Goal: Task Accomplishment & Management: Complete application form

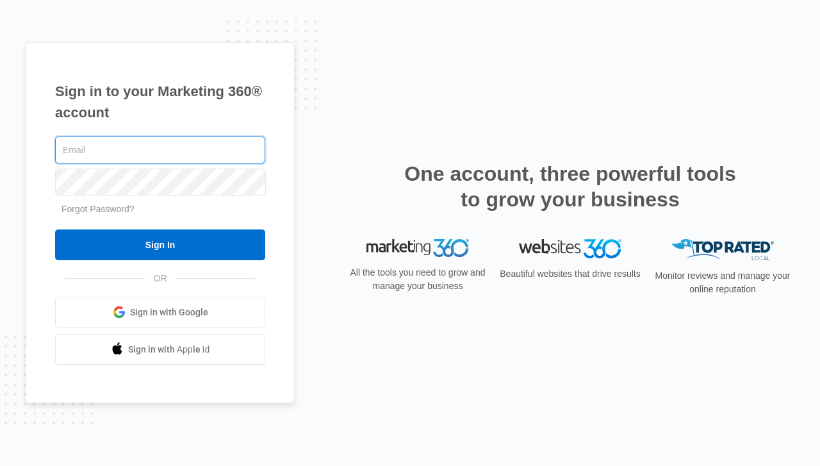
paste input "admin@handsofhopeny.com:Marketing@hope1"
drag, startPoint x: 177, startPoint y: 147, endPoint x: 245, endPoint y: 157, distance: 68.6
click at [245, 157] on input "admin@handsofhopeny.com:Marketing@hope1" at bounding box center [160, 149] width 210 height 27
drag, startPoint x: 177, startPoint y: 149, endPoint x: 190, endPoint y: 151, distance: 13.7
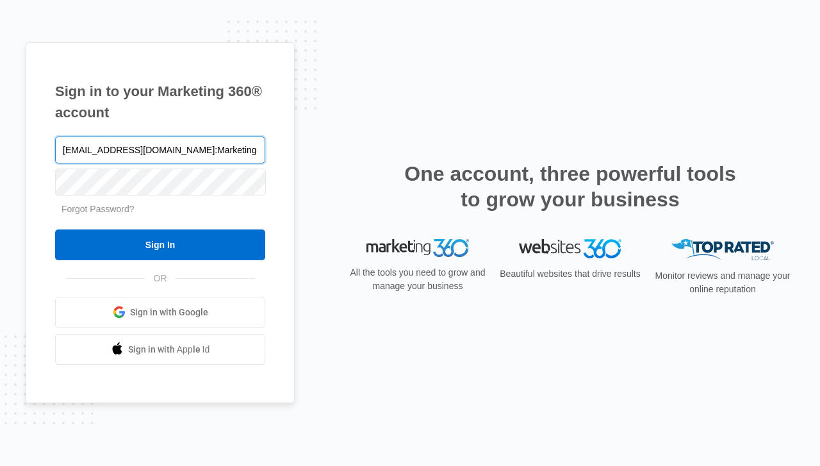
click at [190, 151] on input "admin@handsofhopeny.com:Marketing@hope1" at bounding box center [160, 149] width 210 height 27
click at [178, 150] on input "admin@handsofhopeny.com:Marketing@hope1" at bounding box center [160, 149] width 210 height 27
drag, startPoint x: 178, startPoint y: 150, endPoint x: 265, endPoint y: 153, distance: 87.2
click at [265, 153] on input "admin@handsofhopeny.com:Marketing@hope1" at bounding box center [160, 149] width 210 height 27
type input "admin@handsofhopeny.com"
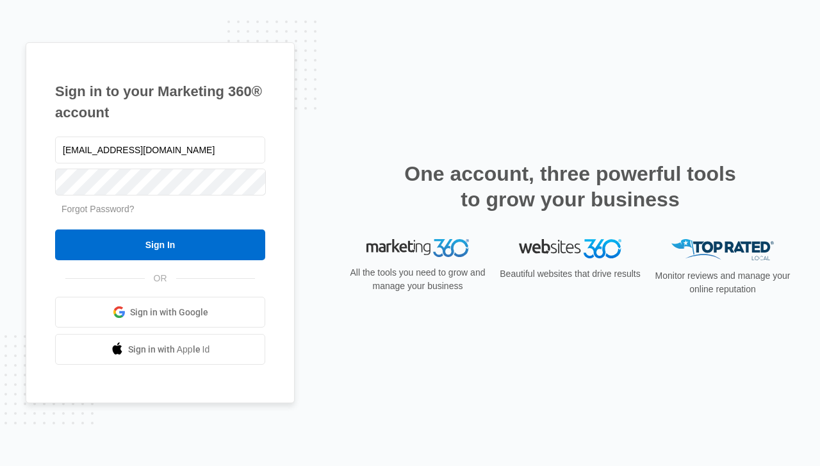
click at [227, 238] on input "Sign In" at bounding box center [160, 244] width 210 height 31
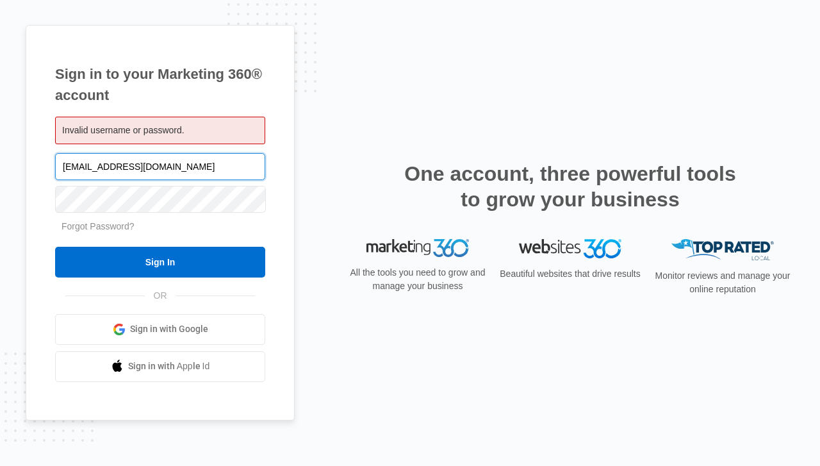
paste input "management@computerbuildersanonymous.com:R0cK0n!!!!"
drag, startPoint x: 215, startPoint y: 163, endPoint x: 283, endPoint y: 167, distance: 68.0
click at [283, 167] on div "Sign in to your Marketing 360® account Invalid username or password. management…" at bounding box center [160, 222] width 269 height 395
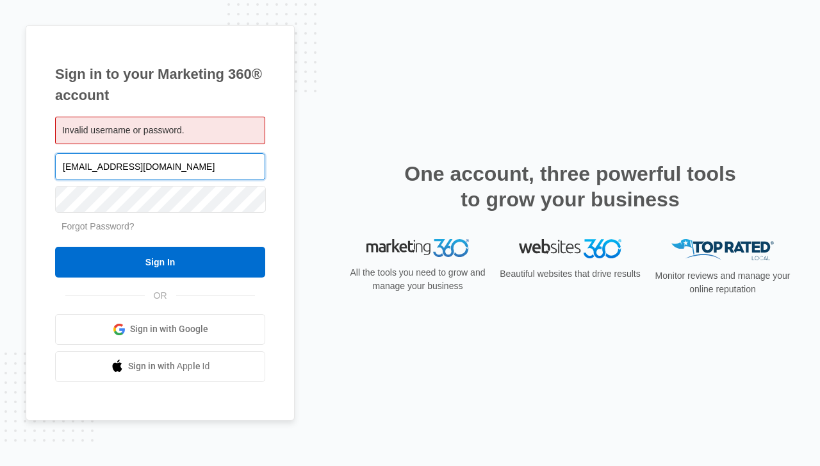
type input "management@computerbuildersanonymous.com"
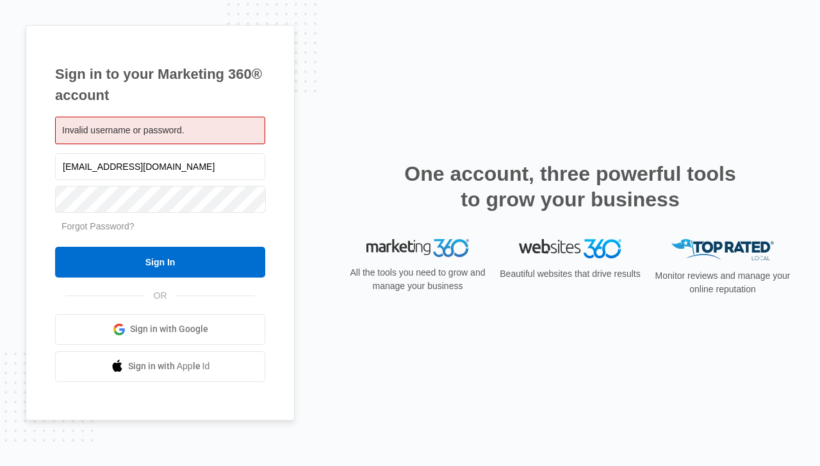
click at [169, 261] on input "Sign In" at bounding box center [160, 262] width 210 height 31
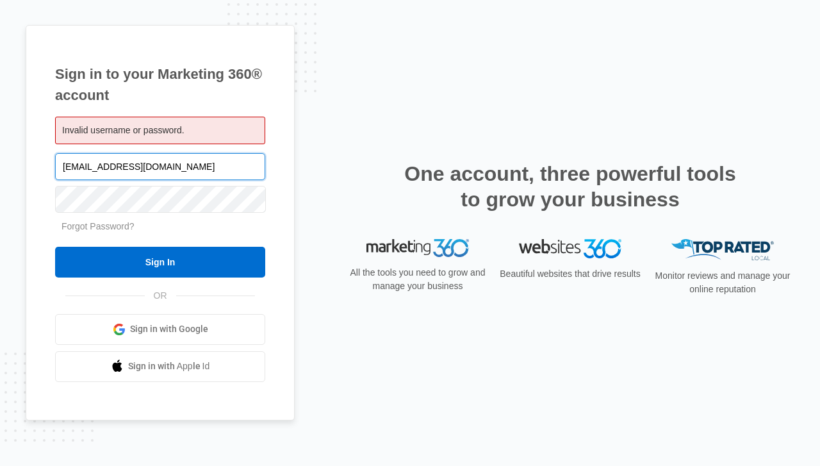
paste input "[EMAIL_ADDRESS][DOMAIN_NAME]:MagicMan@123"
drag, startPoint x: 174, startPoint y: 167, endPoint x: 203, endPoint y: 171, distance: 29.1
click at [203, 171] on input "[EMAIL_ADDRESS][DOMAIN_NAME]:MagicMan@123" at bounding box center [160, 166] width 210 height 27
click at [203, 171] on input "47t03vw4g8@buy-blog.com:MagicMan@123" at bounding box center [160, 166] width 210 height 27
drag, startPoint x: 176, startPoint y: 169, endPoint x: 274, endPoint y: 175, distance: 98.2
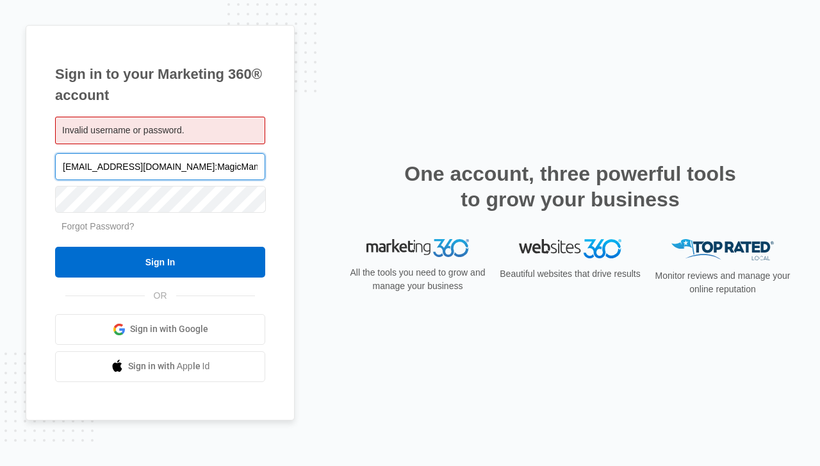
click at [274, 175] on div "Sign in to your Marketing 360® account Invalid username or password. 47t03vw4g8…" at bounding box center [160, 222] width 269 height 395
type input "[EMAIL_ADDRESS][DOMAIN_NAME]"
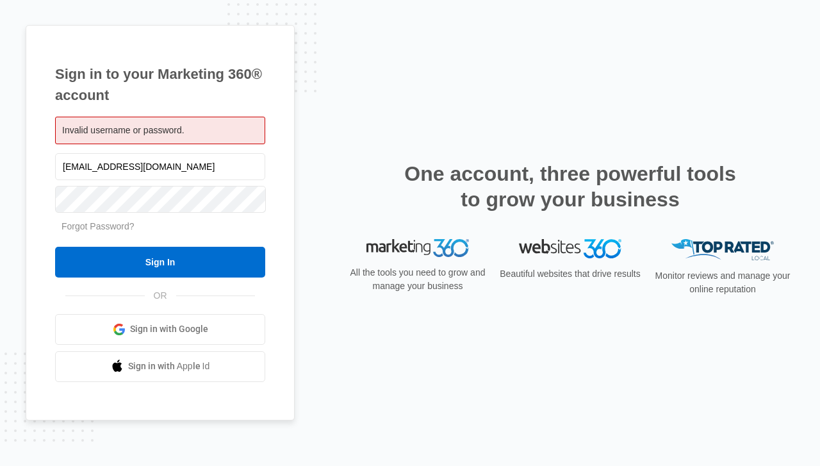
click at [210, 264] on input "Sign In" at bounding box center [160, 262] width 210 height 31
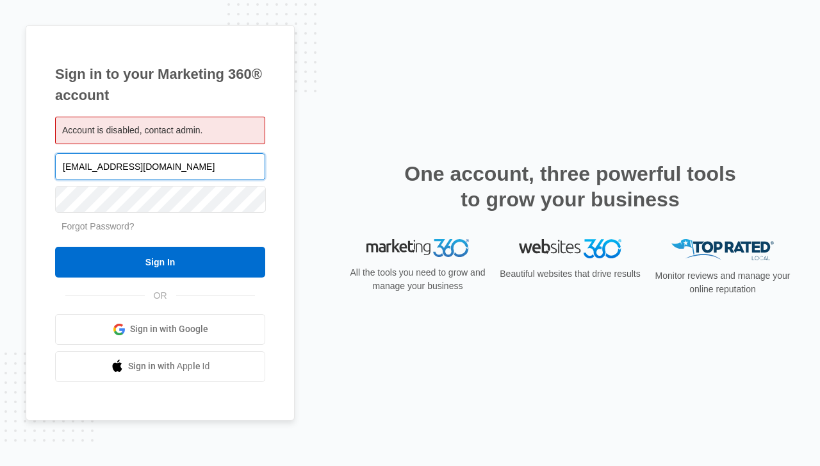
paste input "[EMAIL_ADDRESS][DOMAIN_NAME]:Ekspoe101!!"
drag, startPoint x: 147, startPoint y: 167, endPoint x: 233, endPoint y: 175, distance: 85.6
click at [233, 175] on input "[EMAIL_ADDRESS][DOMAIN_NAME]:Ekspoe101!!" at bounding box center [160, 166] width 210 height 27
type input "[EMAIL_ADDRESS][DOMAIN_NAME]"
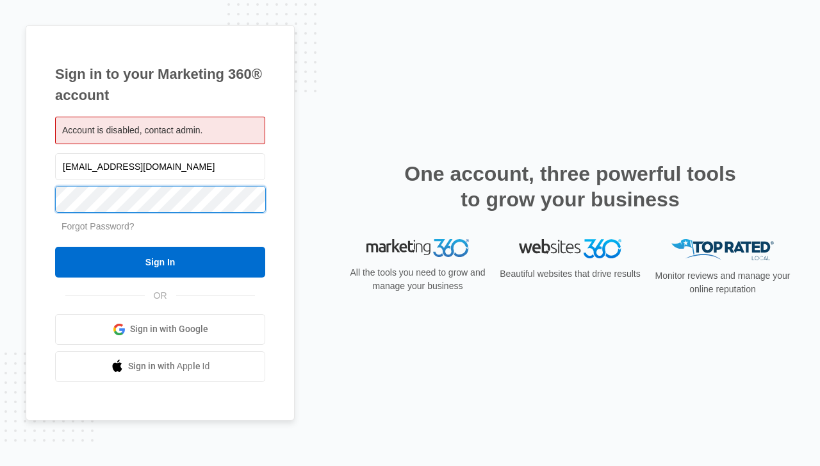
click at [55, 247] on input "Sign In" at bounding box center [160, 262] width 210 height 31
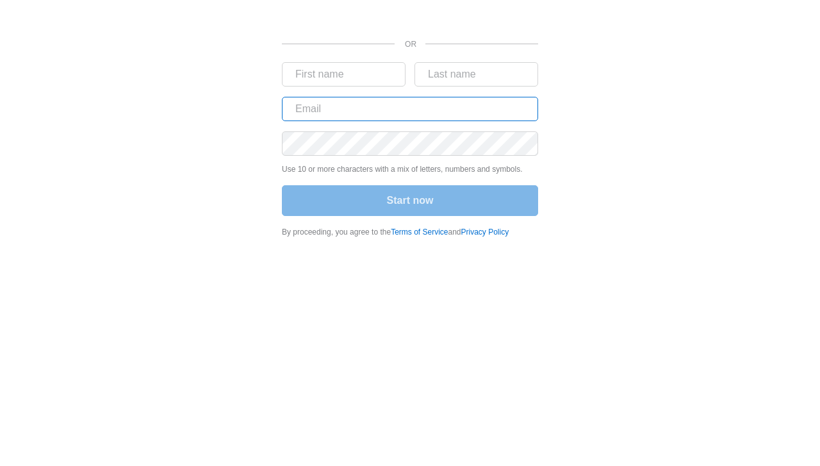
click at [491, 108] on input "text" at bounding box center [410, 109] width 256 height 24
click at [466, 115] on input "text" at bounding box center [410, 109] width 256 height 24
type input "admin@ekspoe.com"
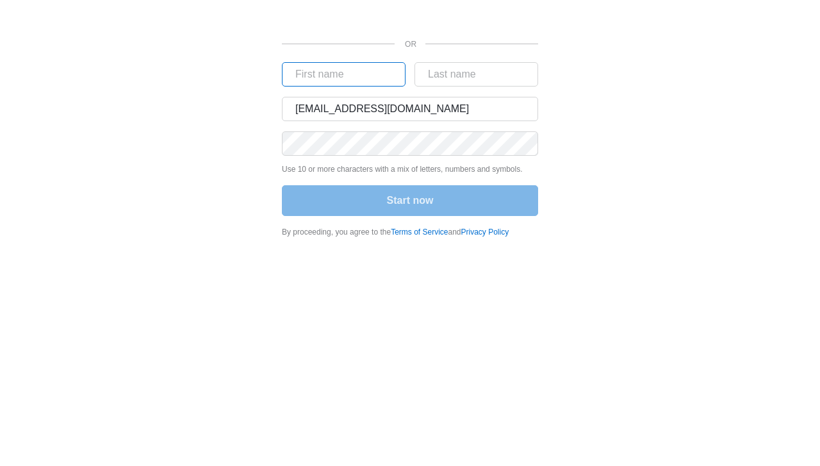
click at [359, 76] on input "text" at bounding box center [344, 74] width 124 height 24
type input "|"
type input "Eks"
click at [486, 75] on input "text" at bounding box center [477, 74] width 124 height 24
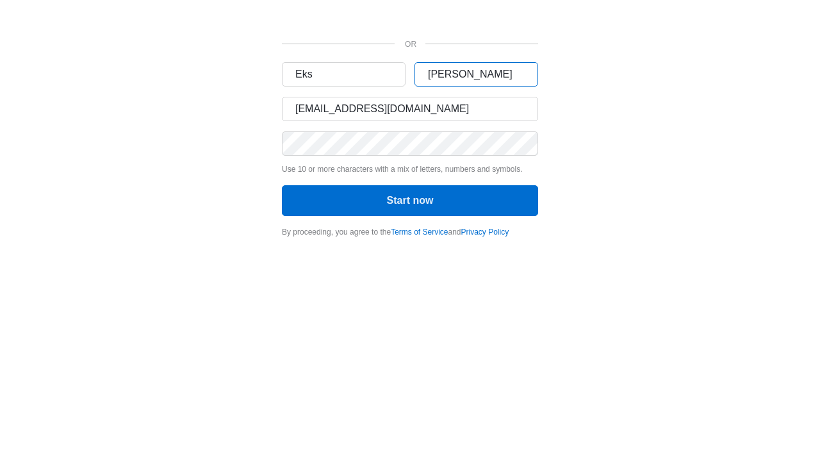
type input "Poe"
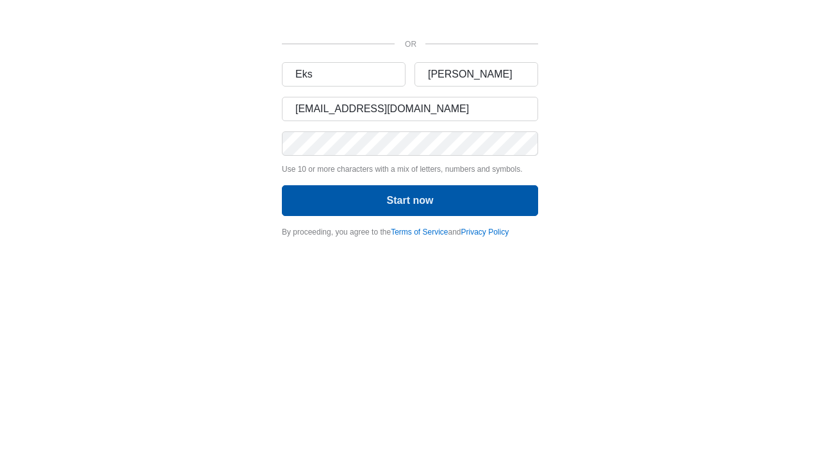
click at [440, 193] on button "Start now" at bounding box center [410, 200] width 256 height 31
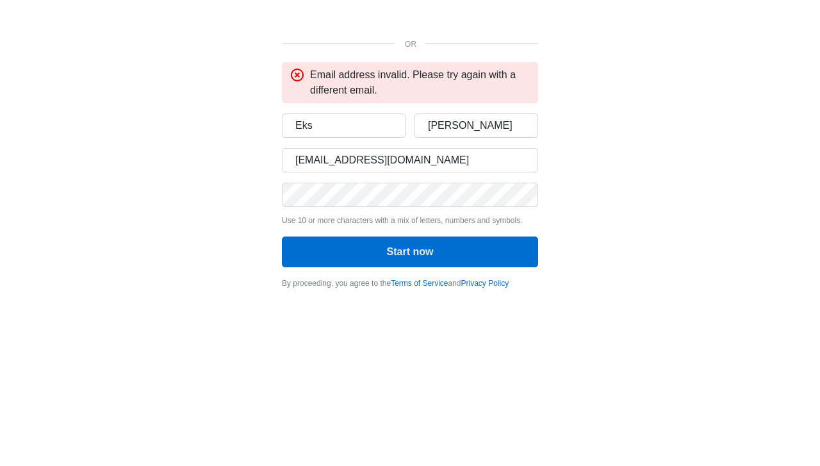
click at [378, 44] on div "OR" at bounding box center [410, 43] width 256 height 21
